Goal: Task Accomplishment & Management: Use online tool/utility

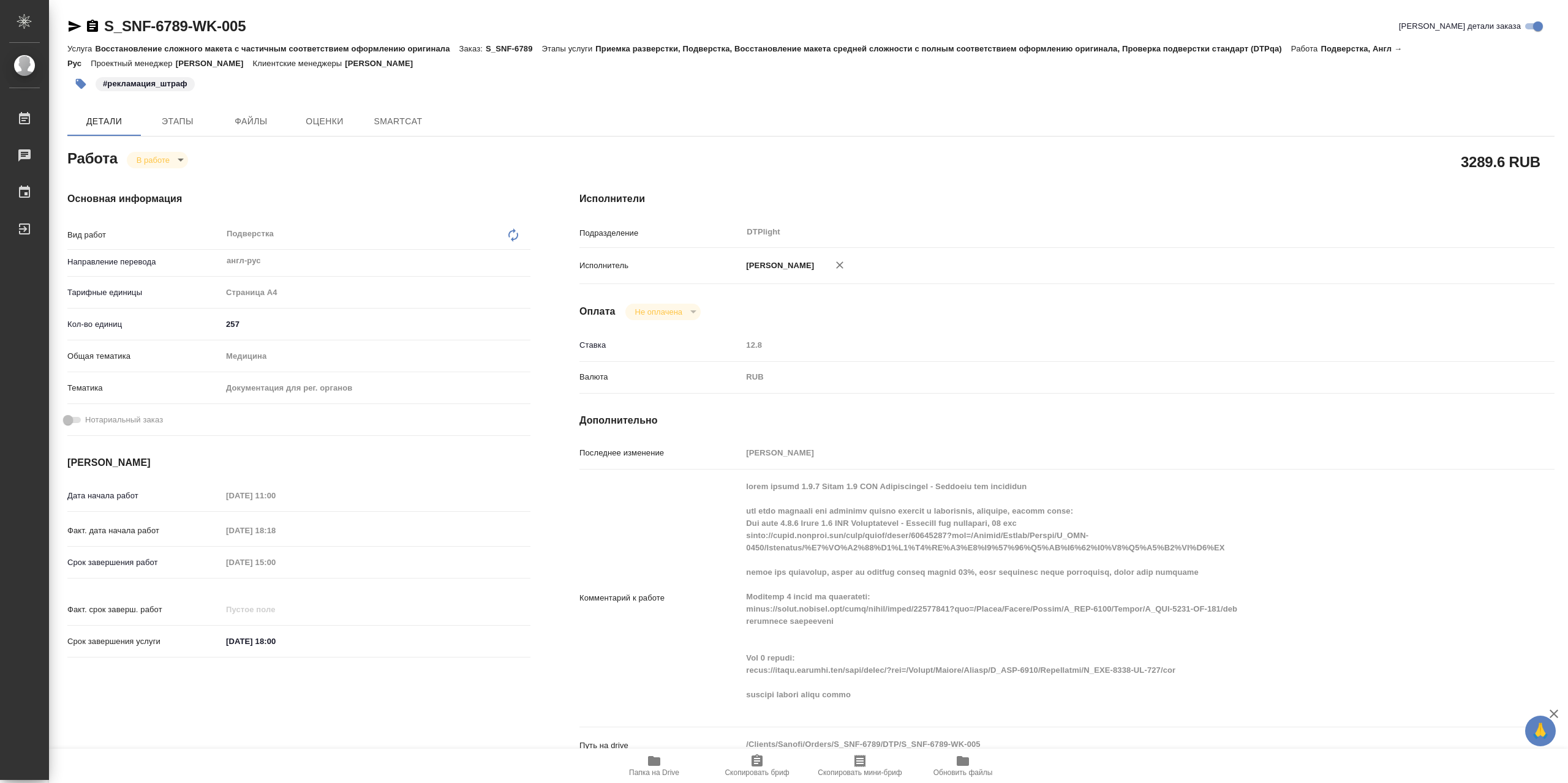
type textarea "x"
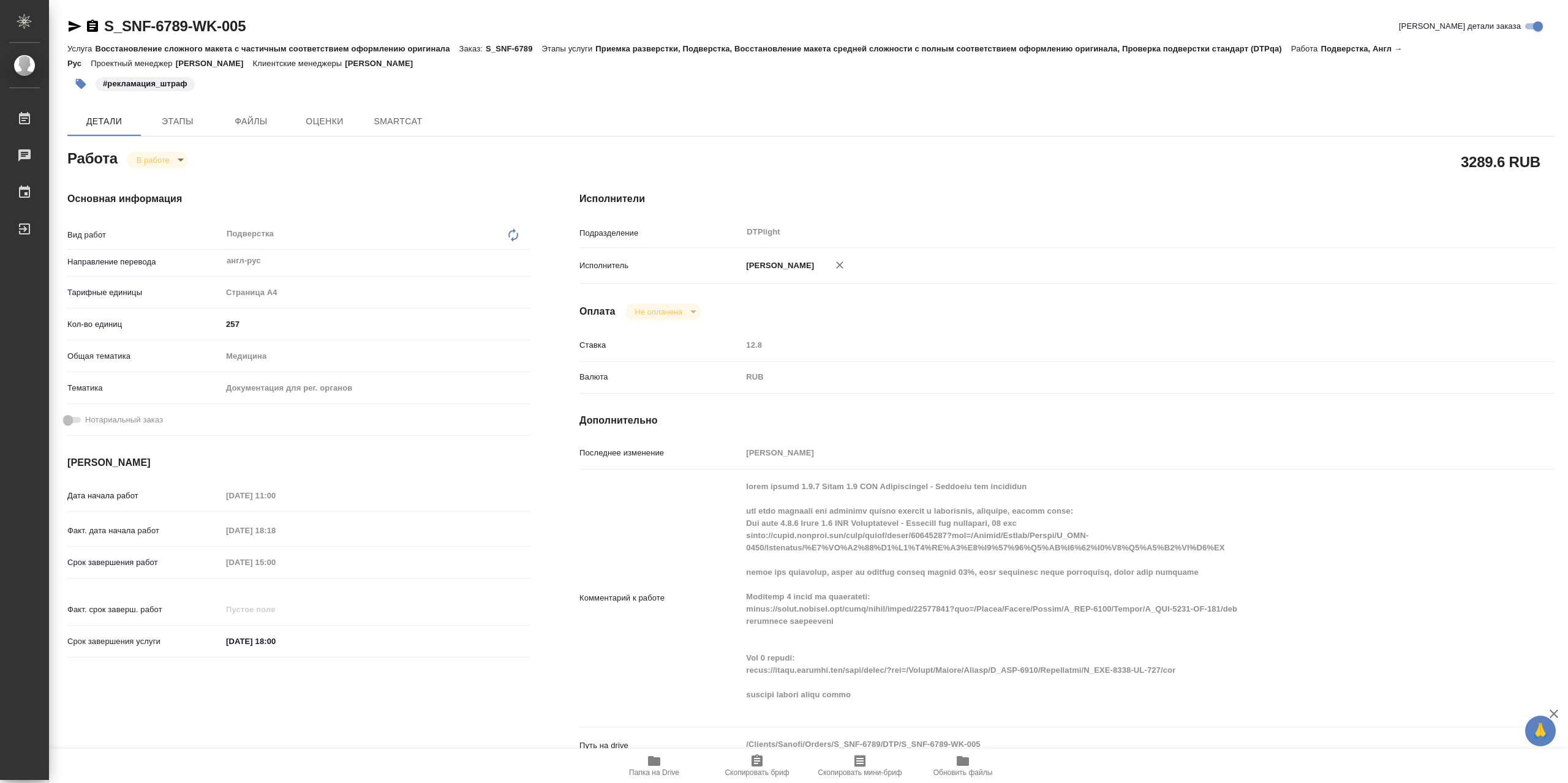
type textarea "x"
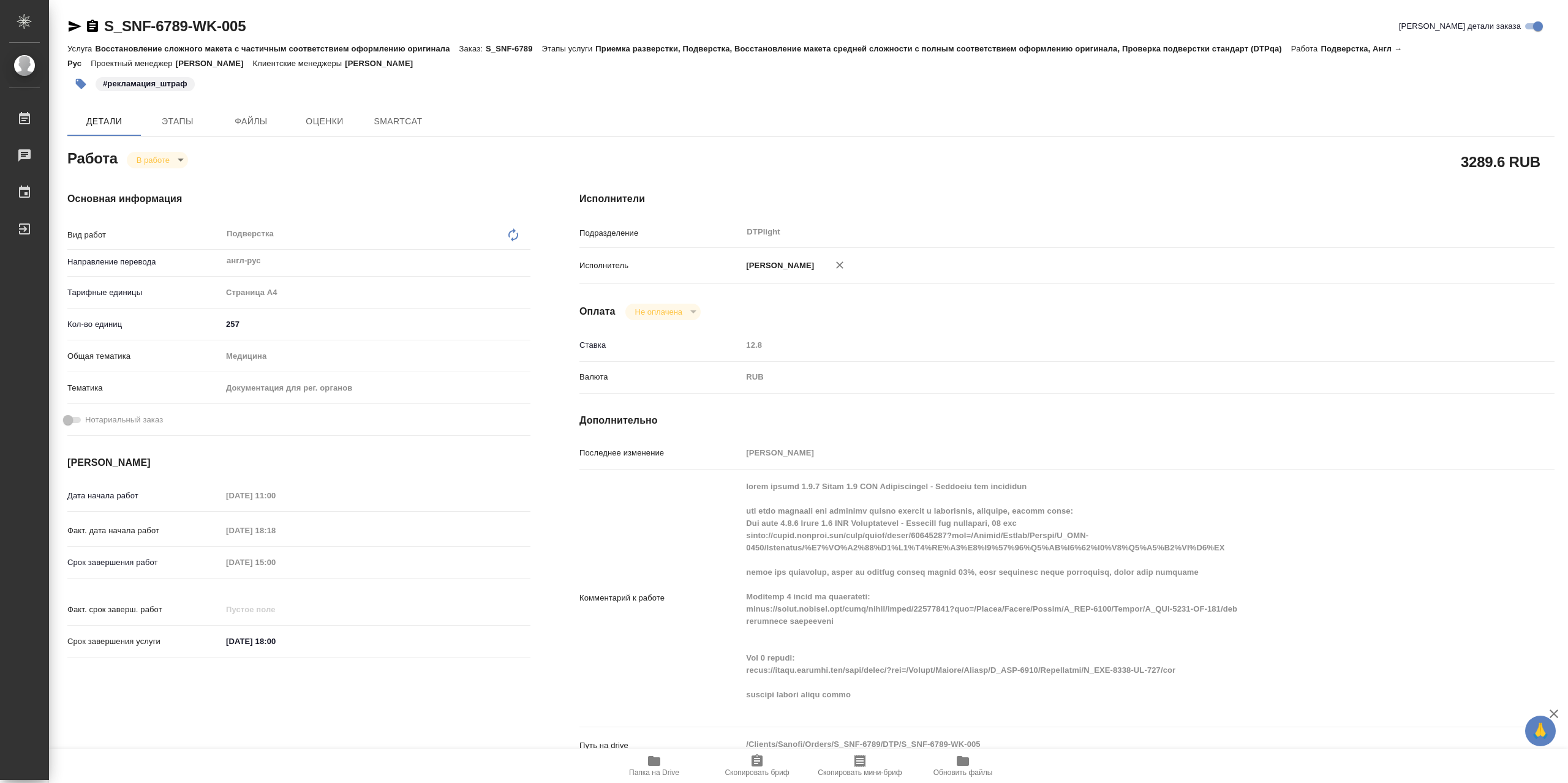
type textarea "x"
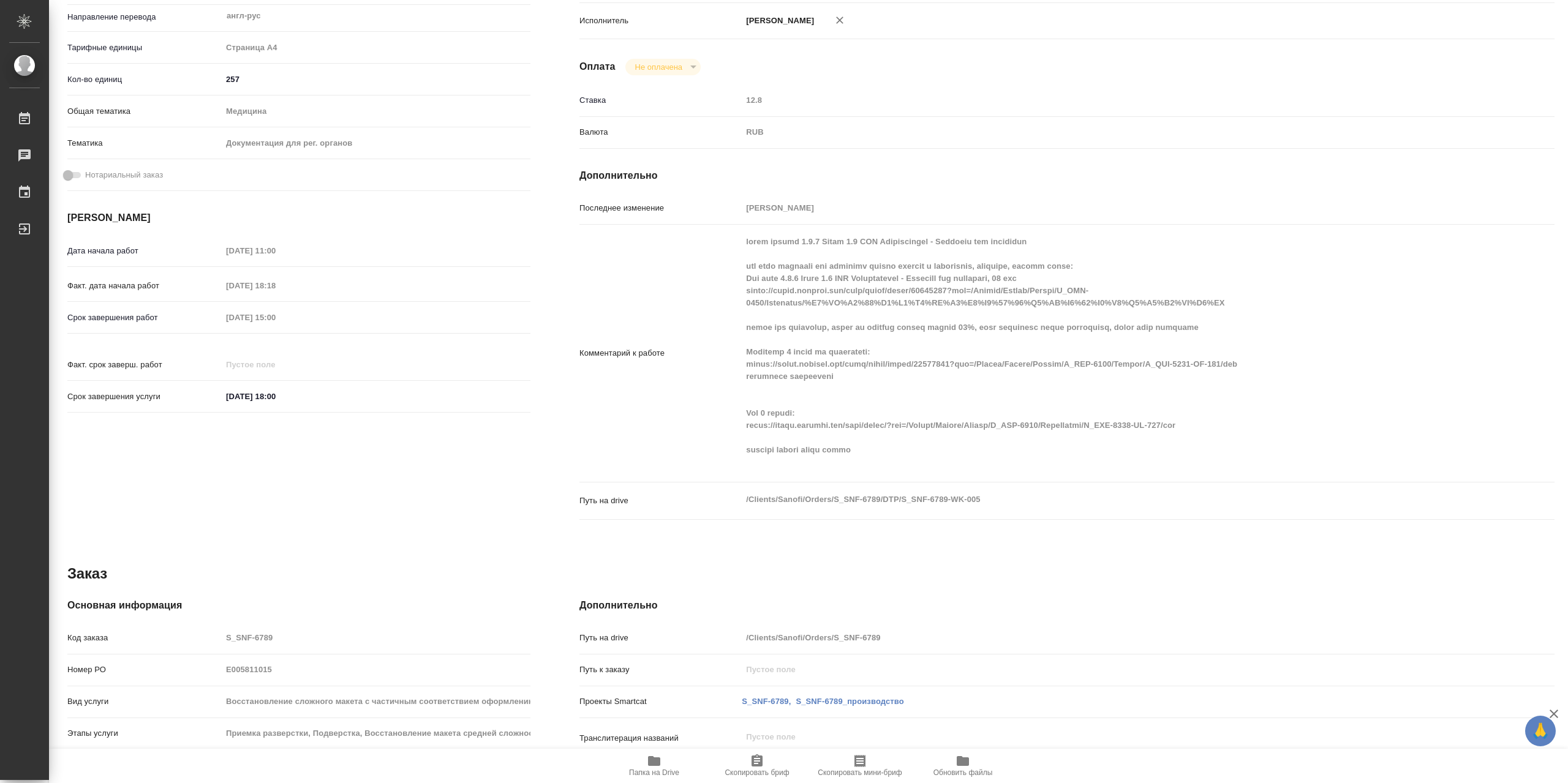
type textarea "x"
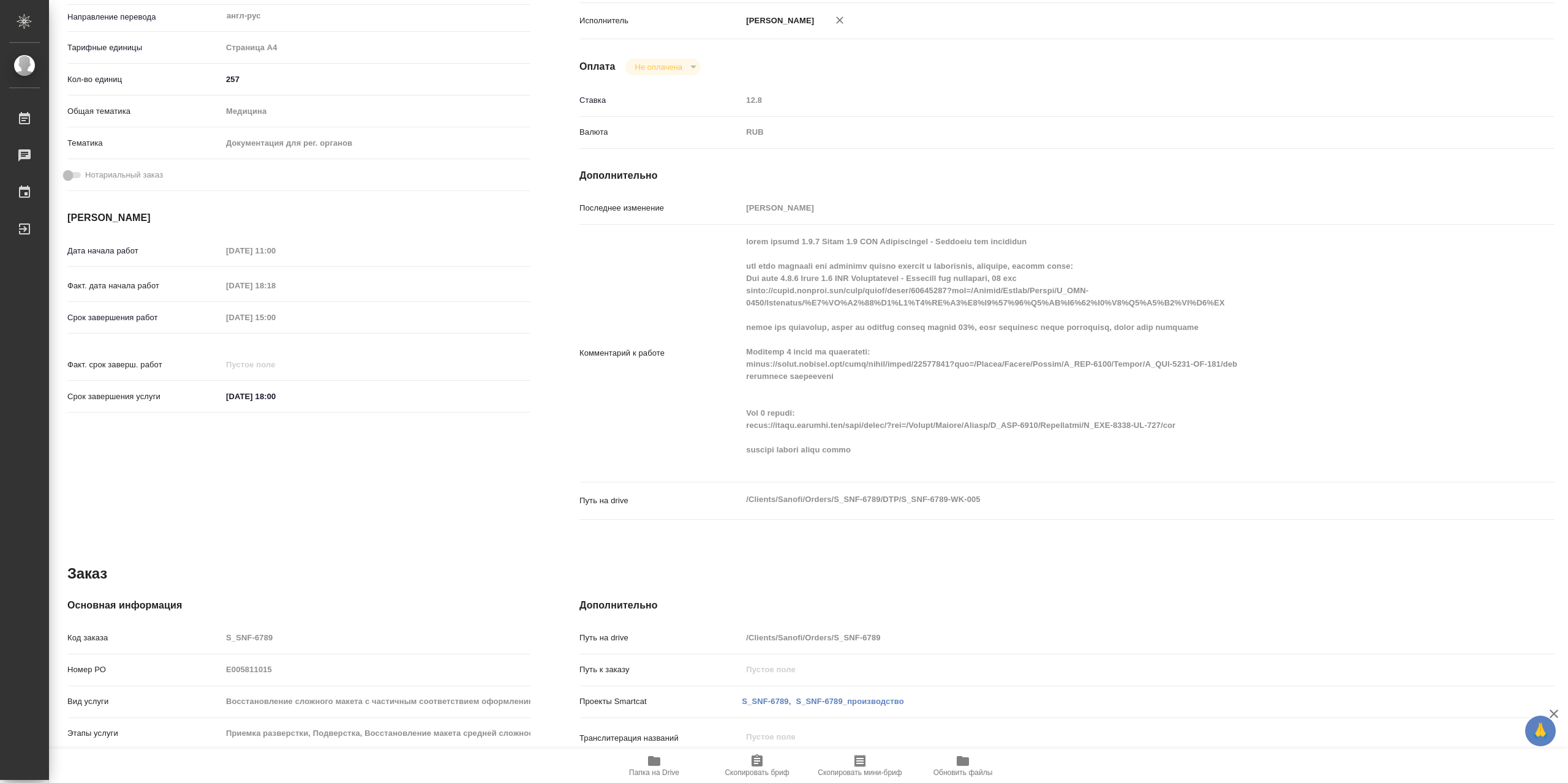
scroll to position [306, 0]
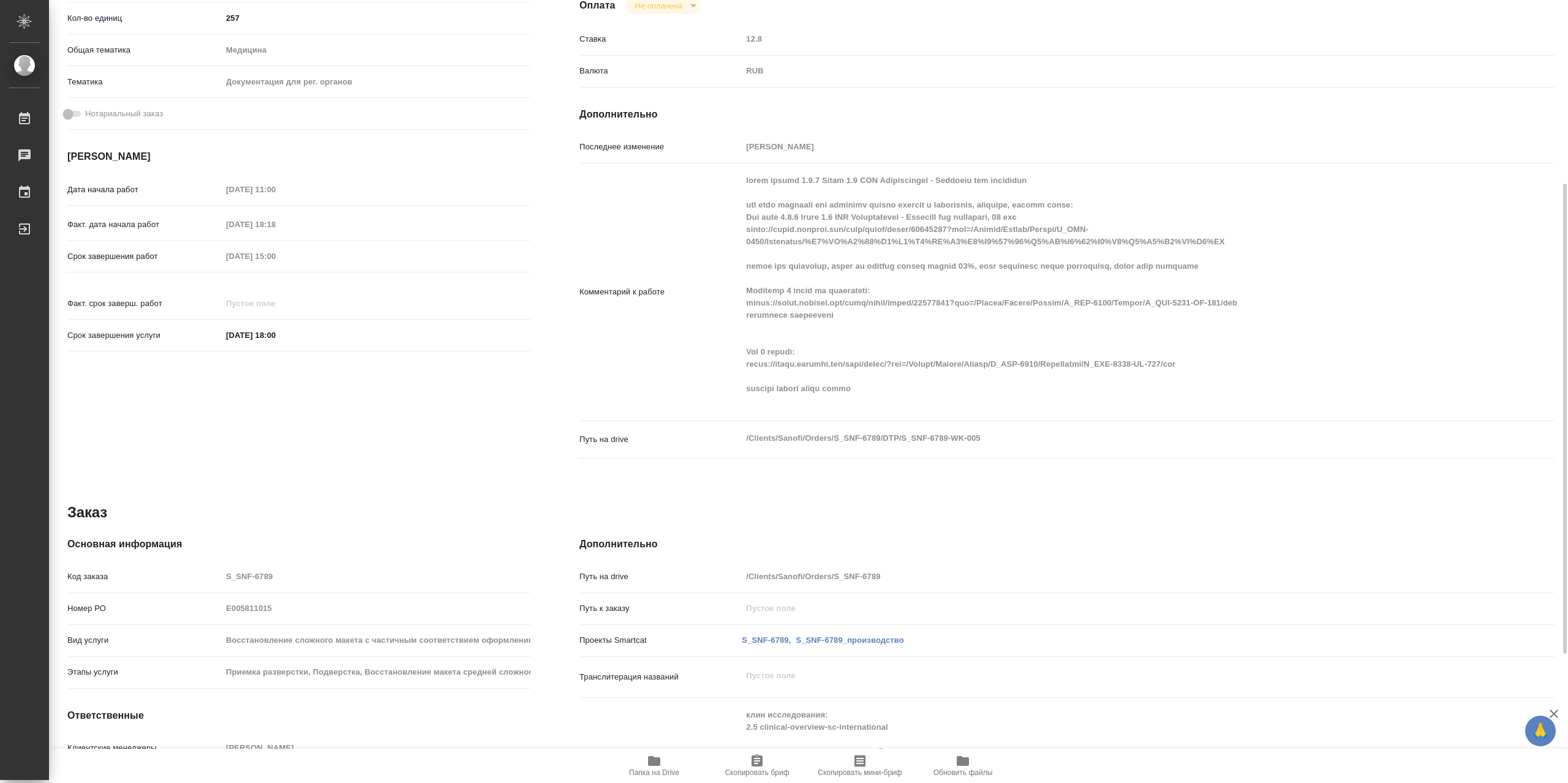
type textarea "x"
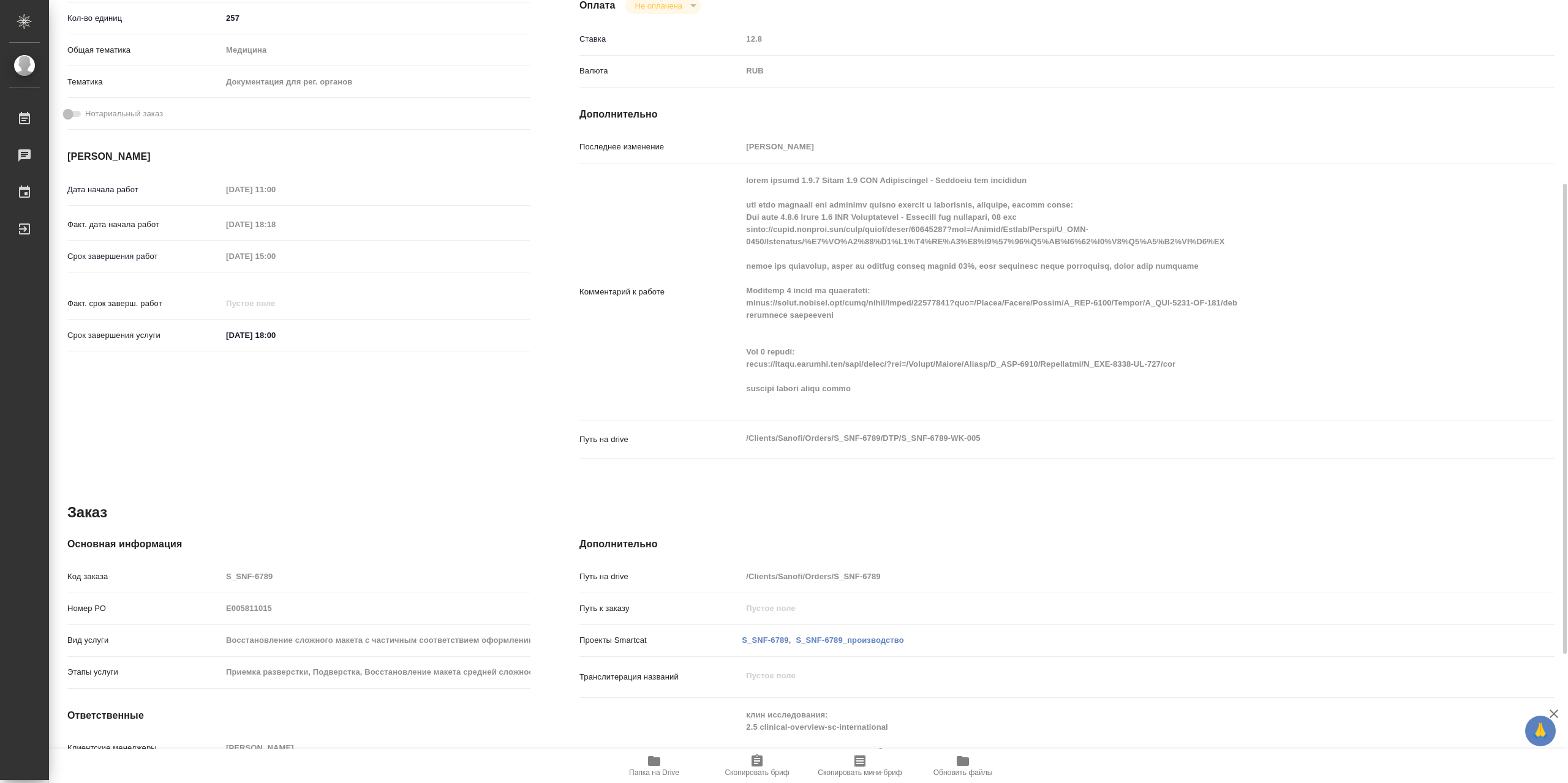
type textarea "x"
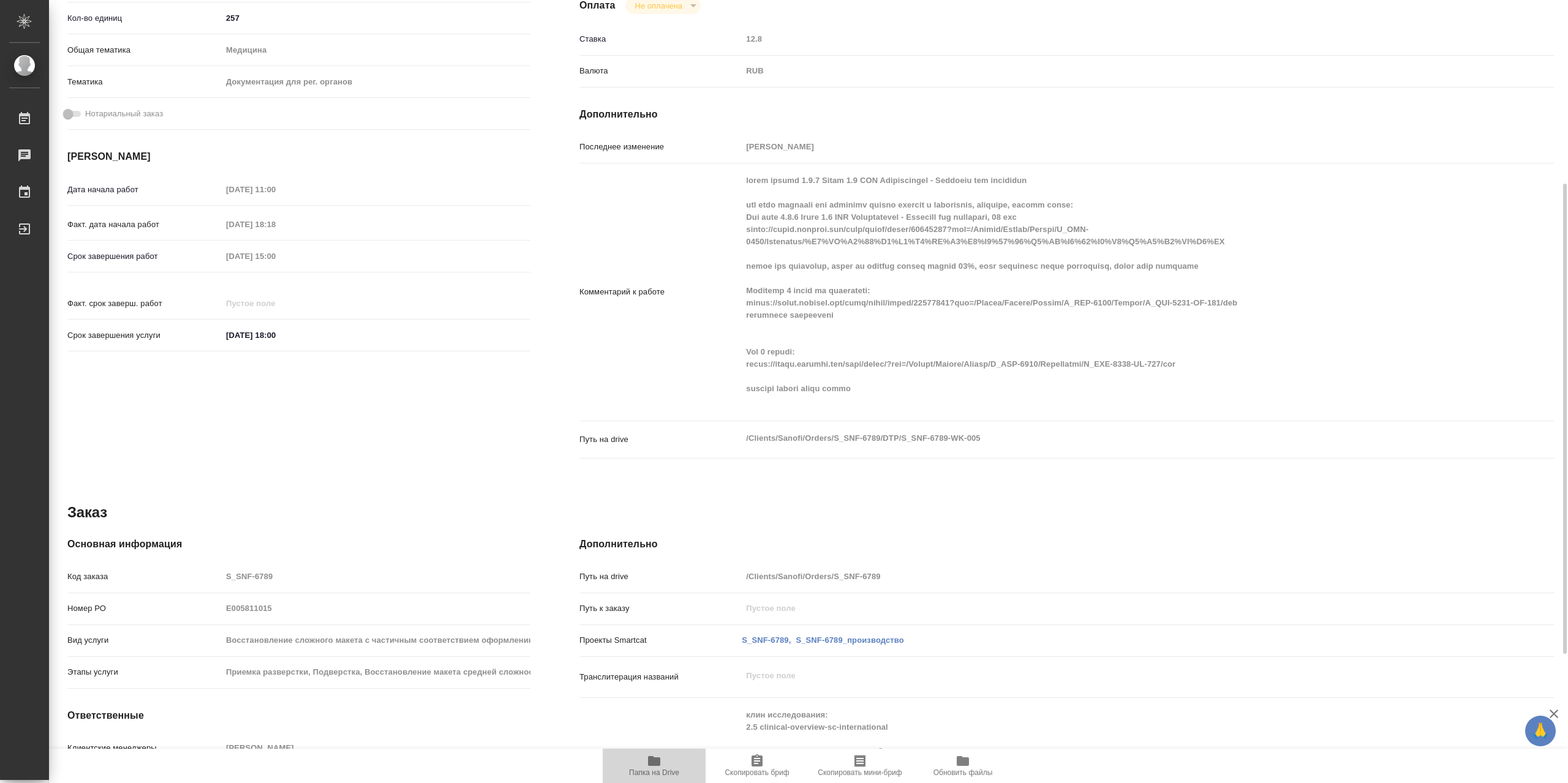
click at [650, 763] on icon "button" at bounding box center [654, 761] width 12 height 10
